Goal: Task Accomplishment & Management: Manage account settings

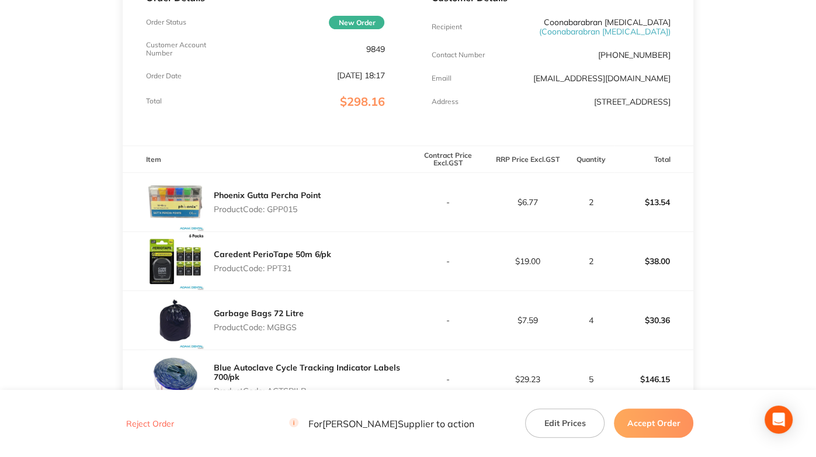
scroll to position [175, 0]
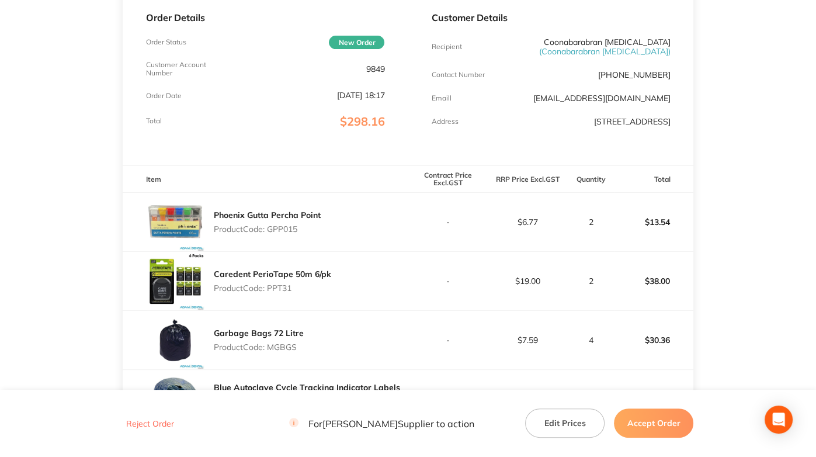
click at [373, 69] on p "9849" at bounding box center [375, 68] width 19 height 9
copy p "9849"
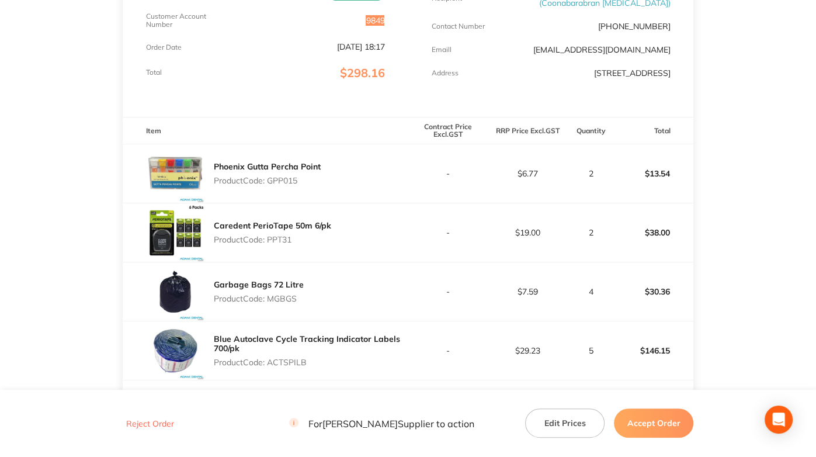
scroll to position [234, 0]
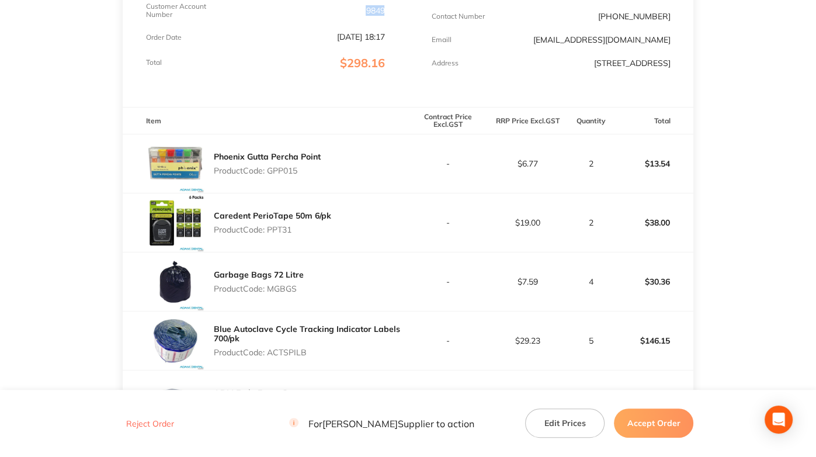
click at [276, 175] on p "Product Code: GPP015" at bounding box center [267, 170] width 107 height 9
copy p "GPP015"
click at [281, 234] on p "Product Code: PPT31" at bounding box center [272, 229] width 117 height 9
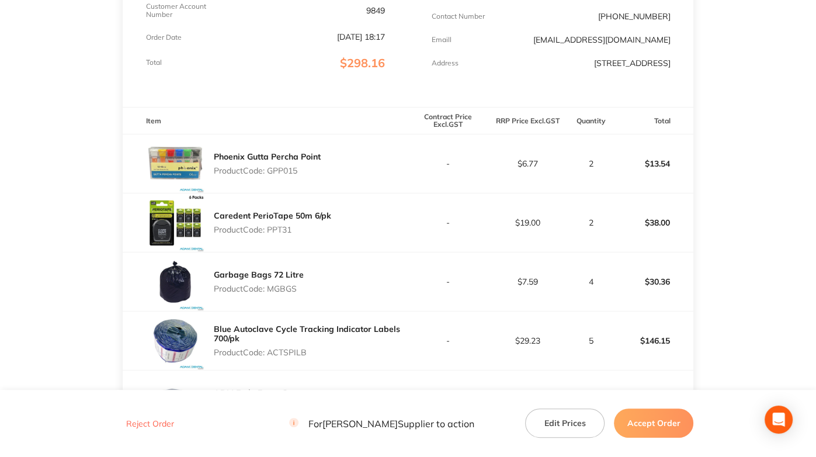
copy p "PPT31"
click at [290, 293] on p "Product Code: MGBGS" at bounding box center [259, 288] width 90 height 9
copy p "MGBGS"
click at [292, 357] on p "Product Code: ACTSPILB" at bounding box center [311, 351] width 194 height 9
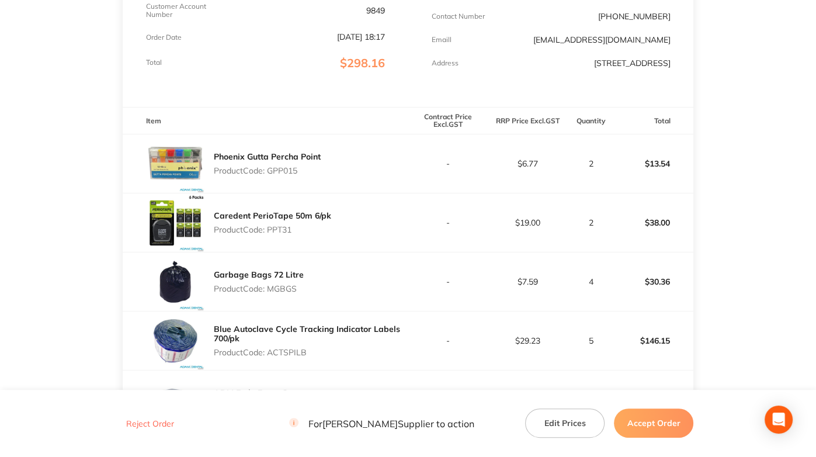
click at [292, 357] on p "Product Code: ACTSPILB" at bounding box center [311, 351] width 194 height 9
copy p "ACTSPILB"
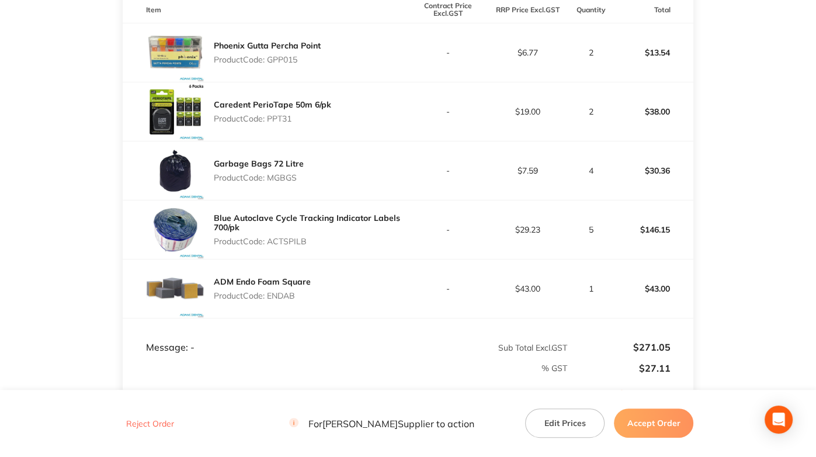
scroll to position [350, 0]
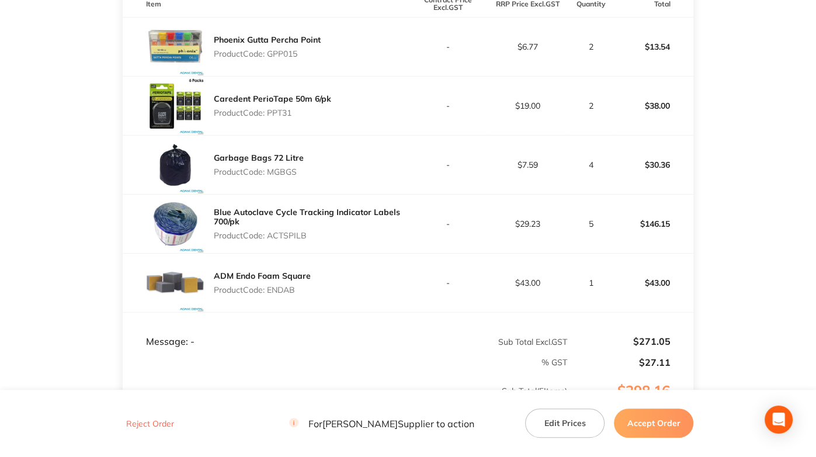
click at [282, 294] on p "Product Code: ENDAB" at bounding box center [262, 289] width 97 height 9
copy p "ENDAB"
click at [655, 423] on button "Accept Order" at bounding box center [653, 422] width 79 height 29
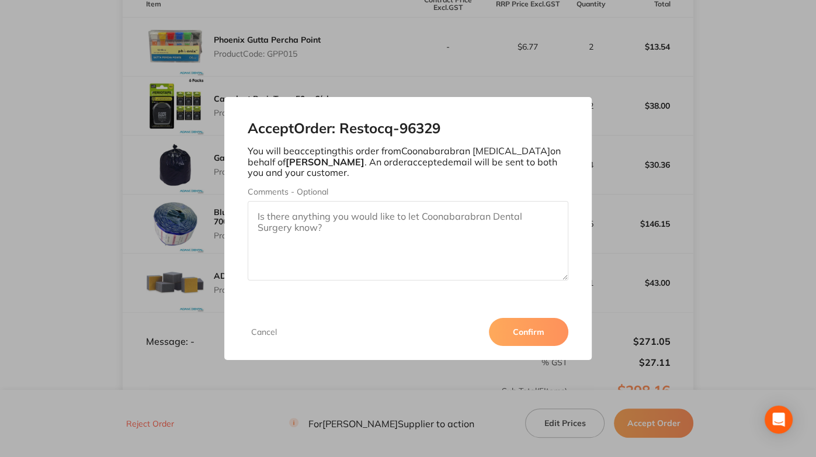
click at [517, 330] on button "Confirm" at bounding box center [528, 332] width 79 height 28
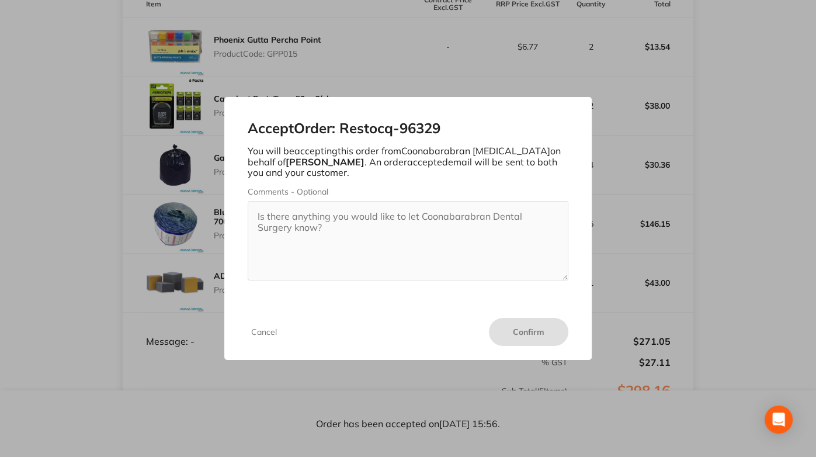
scroll to position [0, 0]
